Goal: Task Accomplishment & Management: Manage account settings

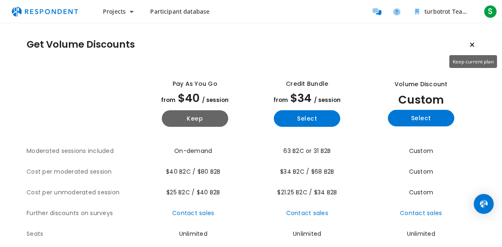
click at [470, 44] on icon "Keep current plan" at bounding box center [471, 44] width 5 height 7
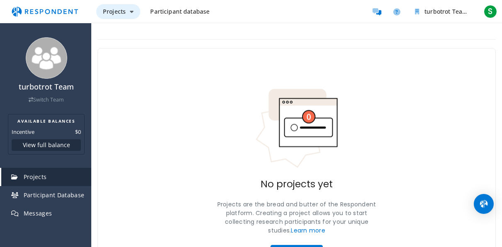
click at [117, 10] on span "Projects" at bounding box center [114, 11] width 23 height 8
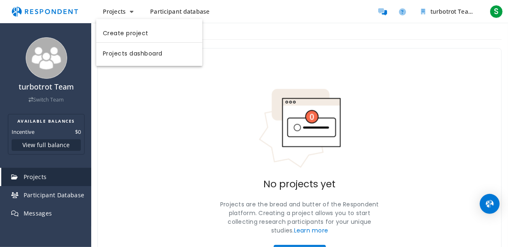
click at [272, 35] on md-backdrop at bounding box center [254, 123] width 508 height 247
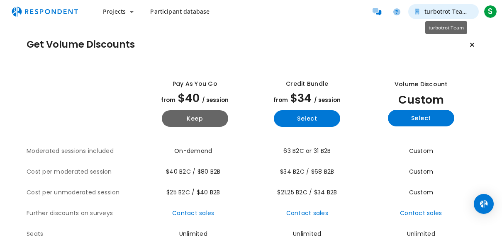
click at [442, 12] on span "turbotrot Team" at bounding box center [445, 11] width 43 height 8
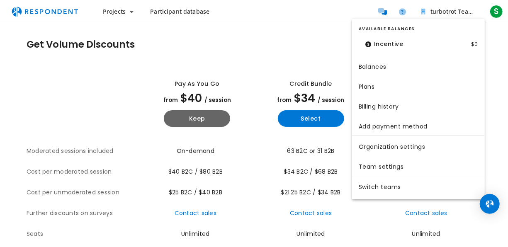
click at [261, 75] on md-backdrop at bounding box center [254, 123] width 508 height 247
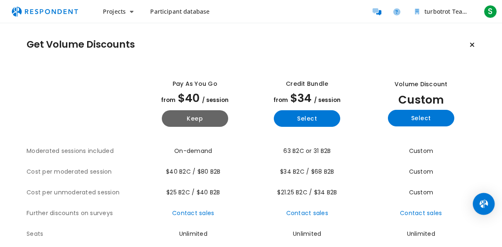
click at [488, 204] on div "Open Intercom Messenger" at bounding box center [484, 204] width 22 height 22
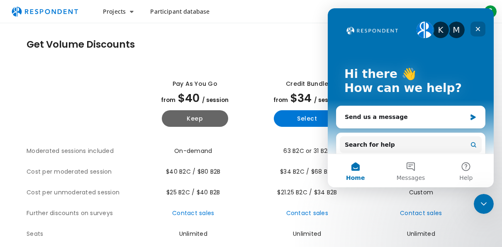
click at [475, 35] on div "Close" at bounding box center [477, 29] width 15 height 15
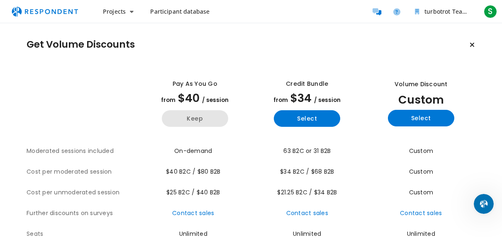
click at [185, 124] on button "Keep" at bounding box center [195, 118] width 66 height 17
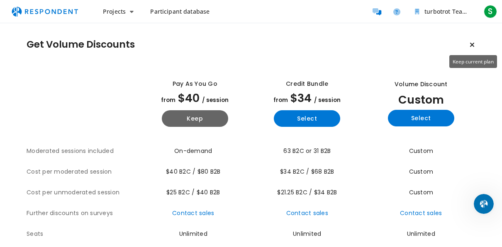
click at [474, 46] on icon "Keep current plan" at bounding box center [471, 44] width 5 height 7
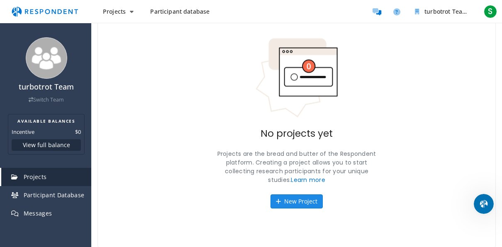
scroll to position [51, 0]
click at [303, 200] on button "New Project" at bounding box center [296, 202] width 52 height 14
click at [284, 192] on div "No projects yet Projects are the bread and butter of the Respondent platform. C…" at bounding box center [296, 123] width 398 height 251
click at [286, 197] on button "New Project" at bounding box center [296, 202] width 52 height 14
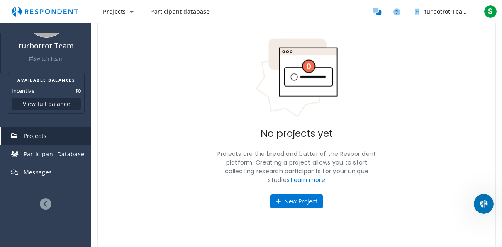
scroll to position [0, 0]
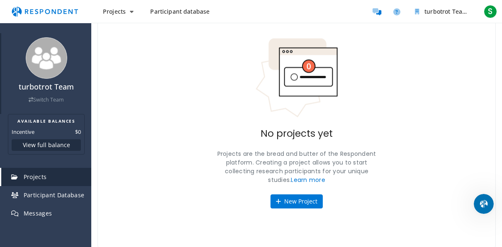
click at [34, 98] on link "Switch Team" at bounding box center [46, 99] width 35 height 7
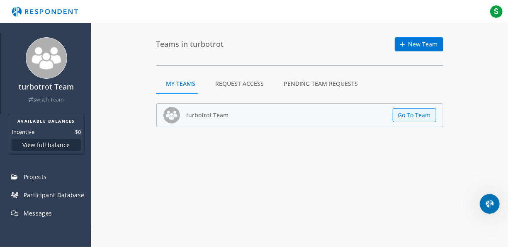
click at [34, 98] on link "Switch Team" at bounding box center [46, 99] width 35 height 7
